Goal: Find specific page/section: Find specific page/section

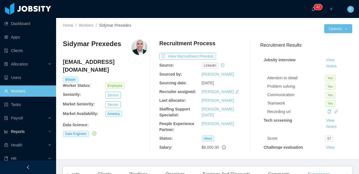
scroll to position [30, 0]
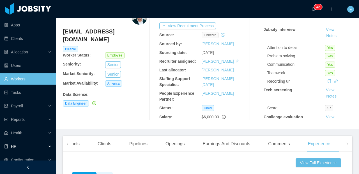
click at [22, 147] on div "HR" at bounding box center [28, 146] width 56 height 11
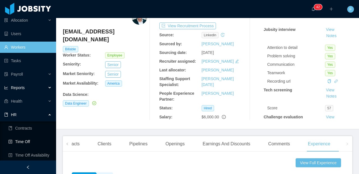
scroll to position [59, 0]
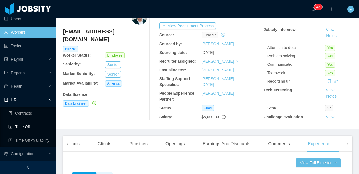
click at [27, 128] on link "Time Off" at bounding box center [29, 126] width 43 height 11
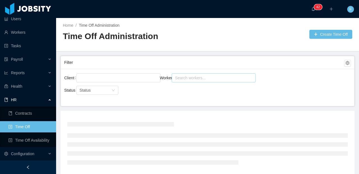
click at [185, 75] on div "Search workers..." at bounding box center [211, 78] width 72 height 6
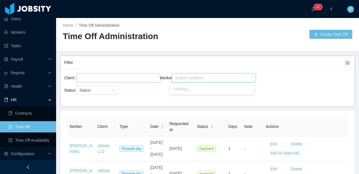
click at [116, 81] on div at bounding box center [117, 78] width 79 height 8
type input "***"
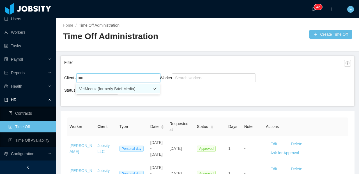
click at [117, 91] on li "VetMedux (formerly Brief Media)" at bounding box center [118, 88] width 84 height 9
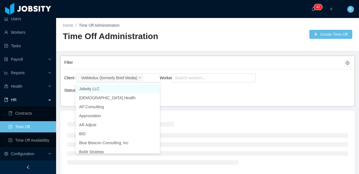
click at [189, 90] on div "Client VetMedux (formerly Brief Media) Worker Search workers... Status Status" at bounding box center [208, 87] width 294 height 37
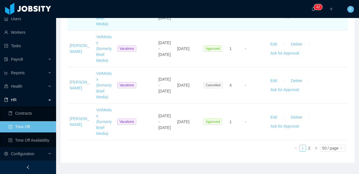
scroll to position [2023, 0]
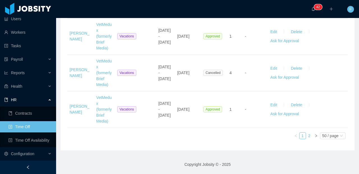
click at [307, 136] on link "2" at bounding box center [310, 136] width 6 height 6
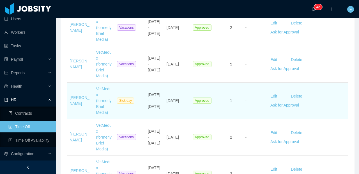
scroll to position [574, 0]
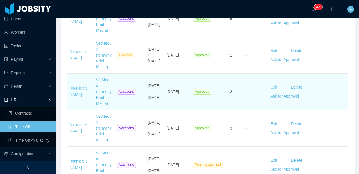
click at [269, 87] on button "Edit" at bounding box center [274, 87] width 16 height 9
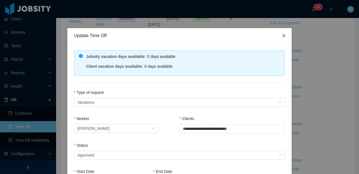
click at [282, 35] on icon "icon: close" at bounding box center [284, 35] width 4 height 4
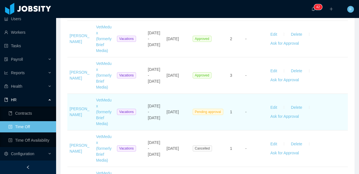
scroll to position [632, 0]
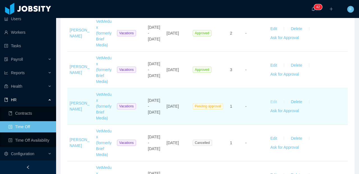
click at [270, 99] on button "Edit" at bounding box center [274, 101] width 16 height 9
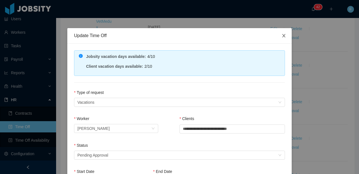
click at [280, 38] on span "Close" at bounding box center [284, 36] width 16 height 16
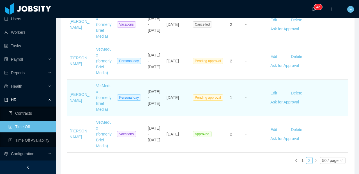
scroll to position [793, 0]
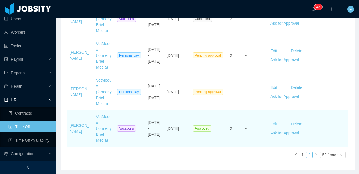
click at [270, 123] on button "Edit" at bounding box center [274, 123] width 16 height 9
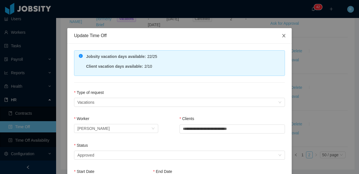
click at [283, 37] on icon "icon: close" at bounding box center [284, 35] width 4 height 4
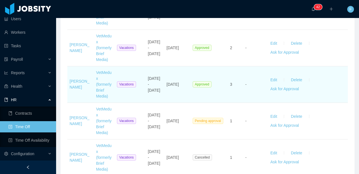
scroll to position [617, 0]
click at [75, 81] on link "[PERSON_NAME]" at bounding box center [80, 84] width 20 height 10
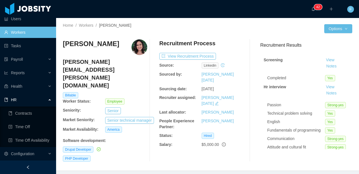
scroll to position [45, 0]
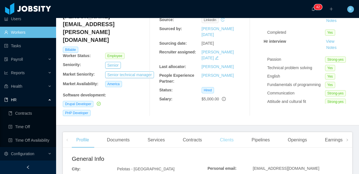
click at [232, 132] on div "Clients" at bounding box center [227, 140] width 23 height 16
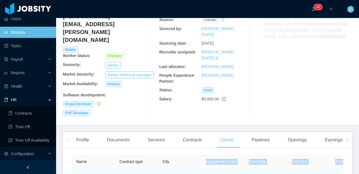
drag, startPoint x: 180, startPoint y: 144, endPoint x: 188, endPoint y: 145, distance: 7.9
click at [188, 154] on table "Name Contract type City Engagement type Start date End date Auto Renewal Rate E…" at bounding box center [353, 173] width 562 height 39
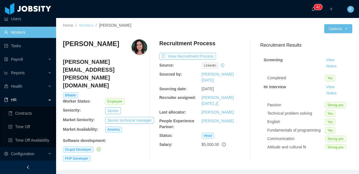
click at [92, 25] on link "Workers" at bounding box center [86, 25] width 15 height 4
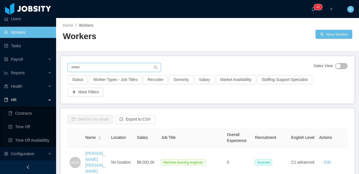
click at [100, 63] on input "text" at bounding box center [115, 67] width 94 height 9
type input "*****"
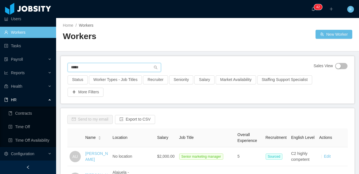
scroll to position [45, 0]
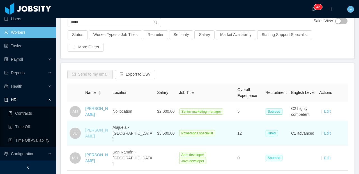
click at [94, 132] on link "[PERSON_NAME]" at bounding box center [96, 133] width 23 height 10
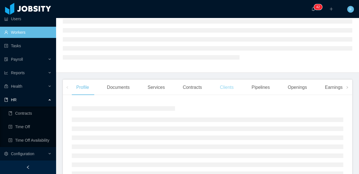
click at [230, 86] on div "Clients" at bounding box center [227, 87] width 23 height 16
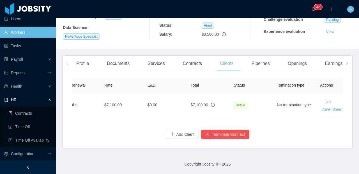
scroll to position [0, 294]
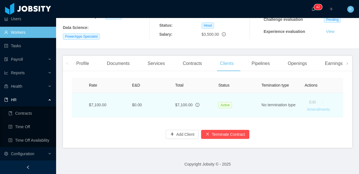
click at [309, 107] on link "Amendments" at bounding box center [318, 109] width 23 height 4
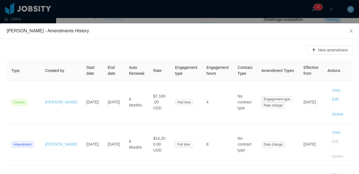
scroll to position [12, 0]
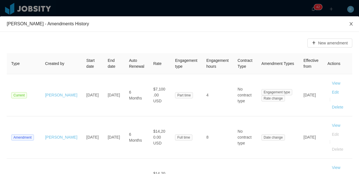
click at [349, 25] on icon "icon: close" at bounding box center [351, 24] width 4 height 4
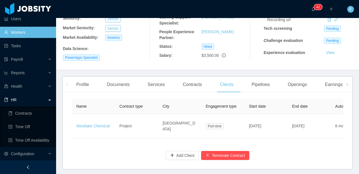
scroll to position [115, 0]
